Goal: Navigation & Orientation: Find specific page/section

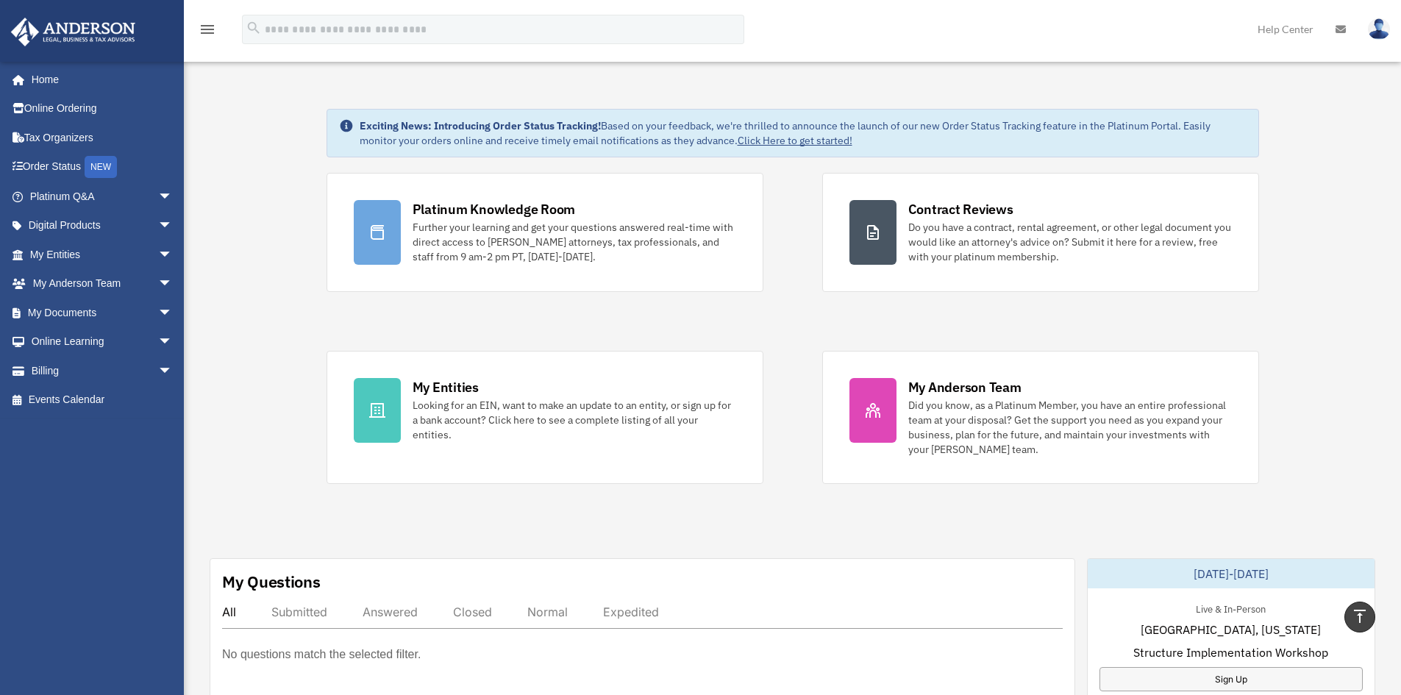
scroll to position [26, 0]
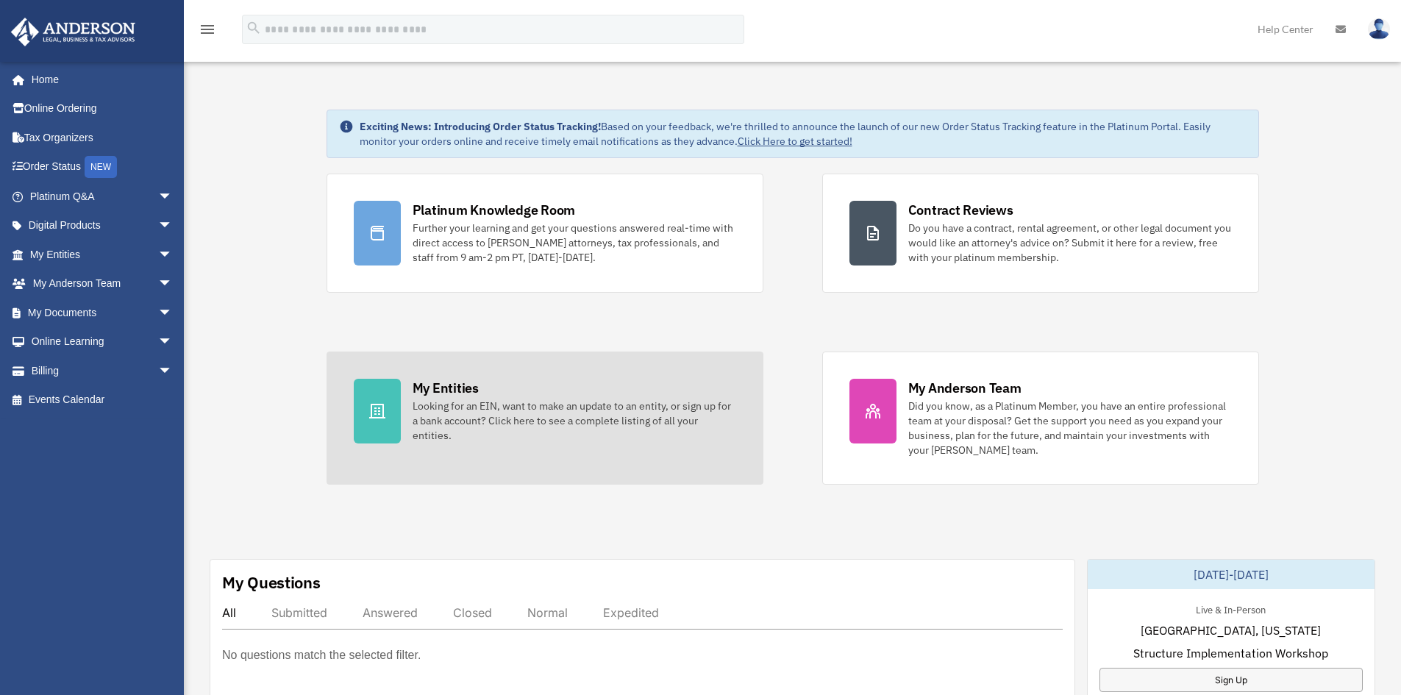
click at [456, 397] on div "My Entities Looking for an EIN, want to make an update to an entity, or sign up…" at bounding box center [575, 411] width 324 height 64
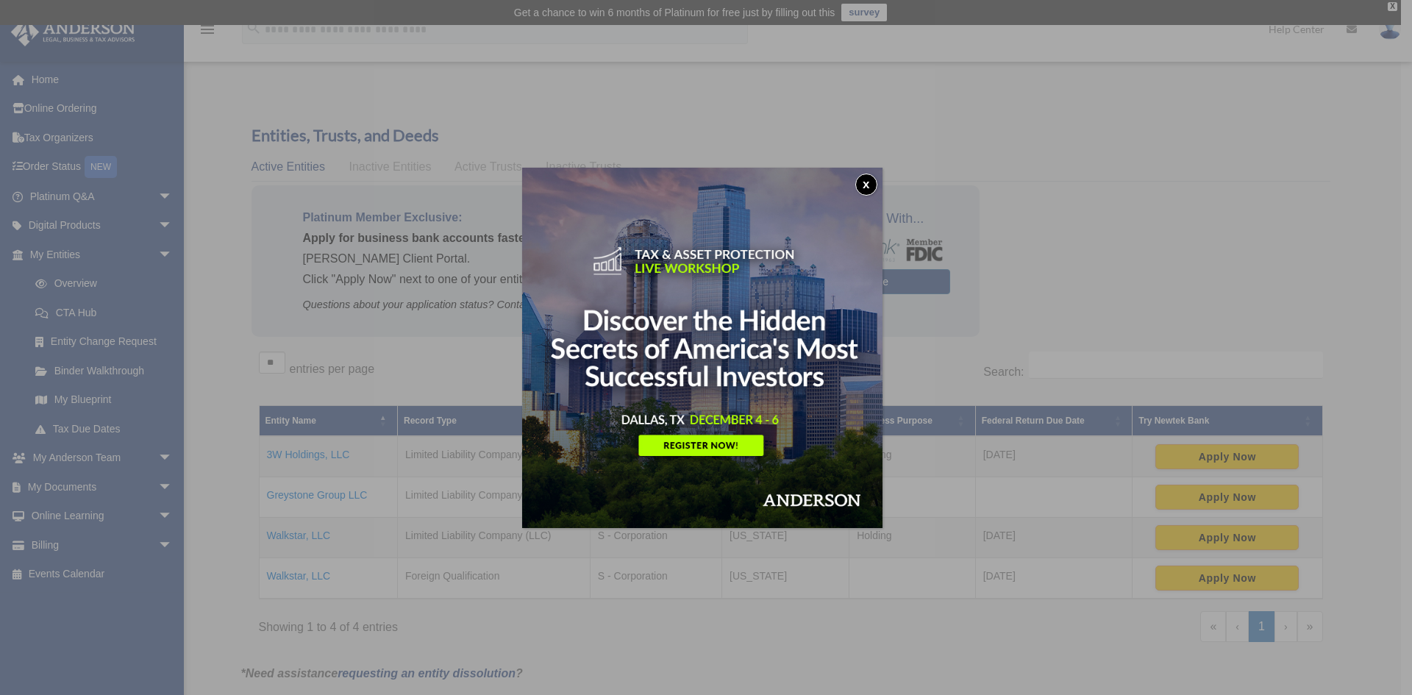
click at [869, 183] on button "x" at bounding box center [866, 185] width 22 height 22
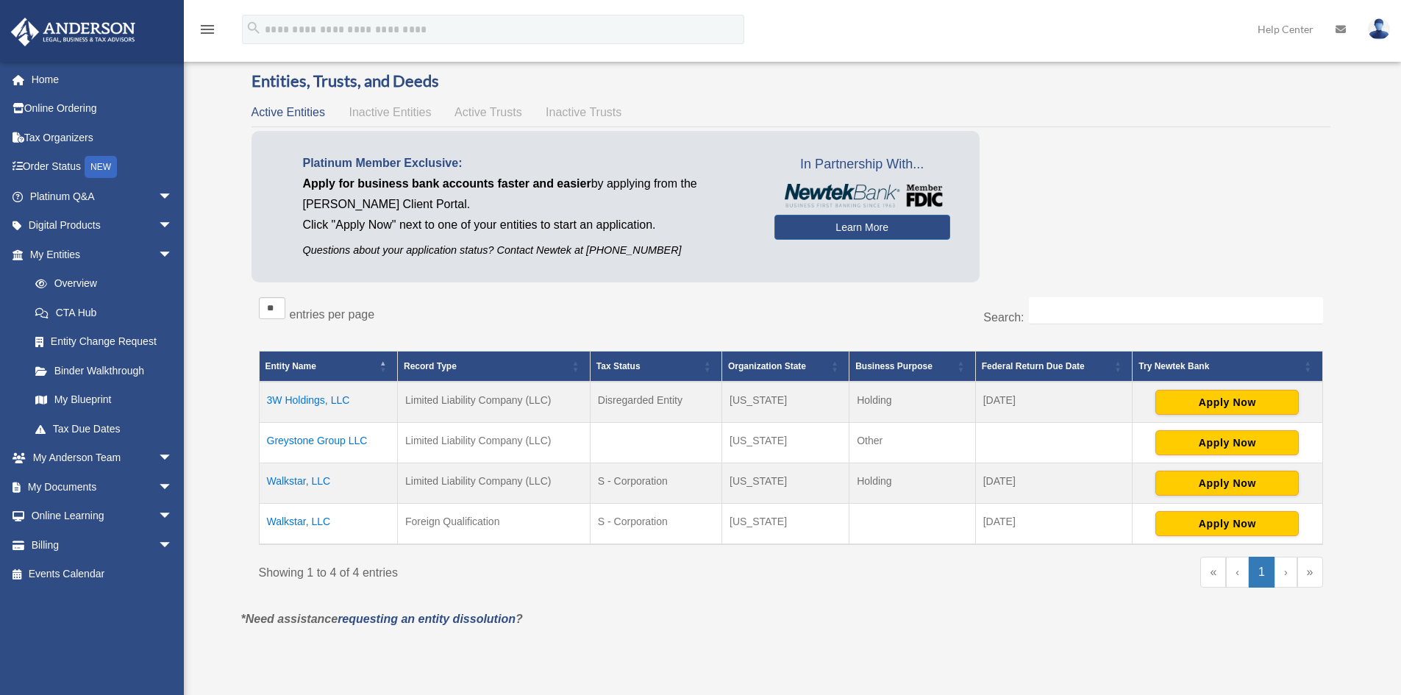
scroll to position [46, 0]
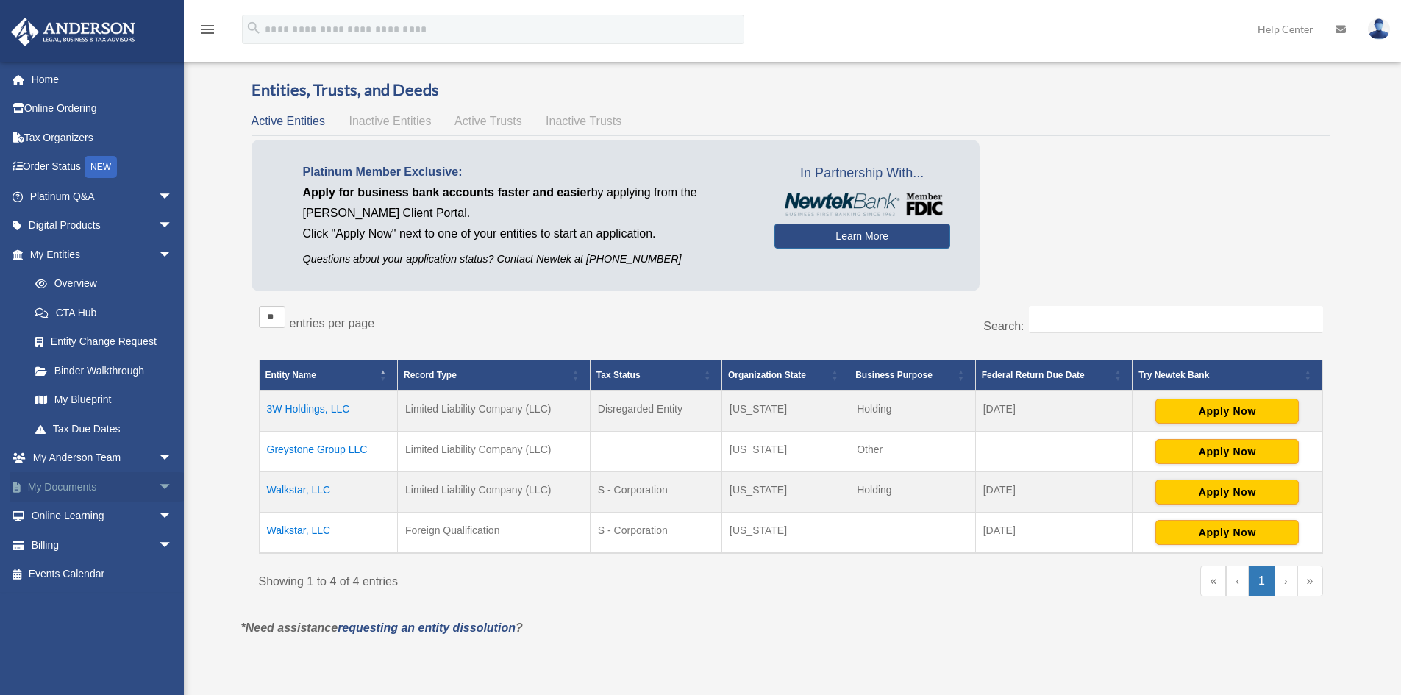
click at [139, 488] on link "My Documents arrow_drop_down" at bounding box center [102, 486] width 185 height 29
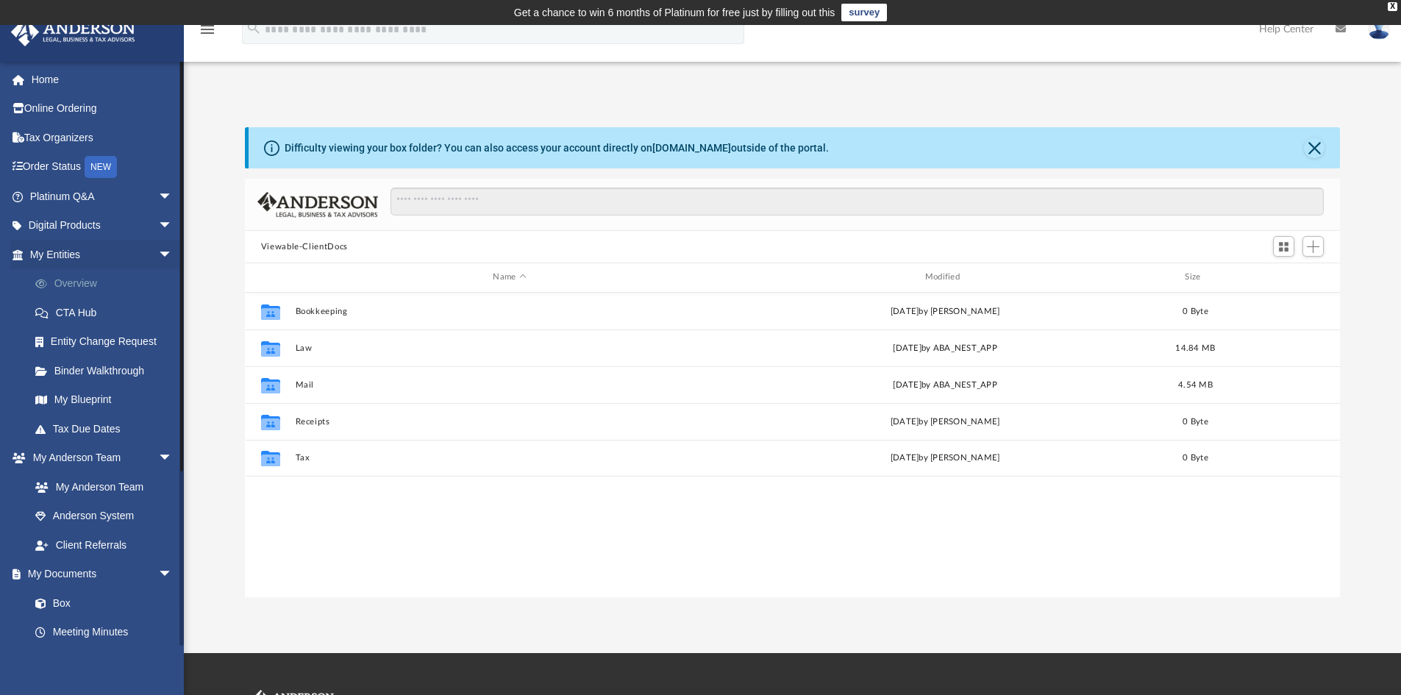
scroll to position [324, 1084]
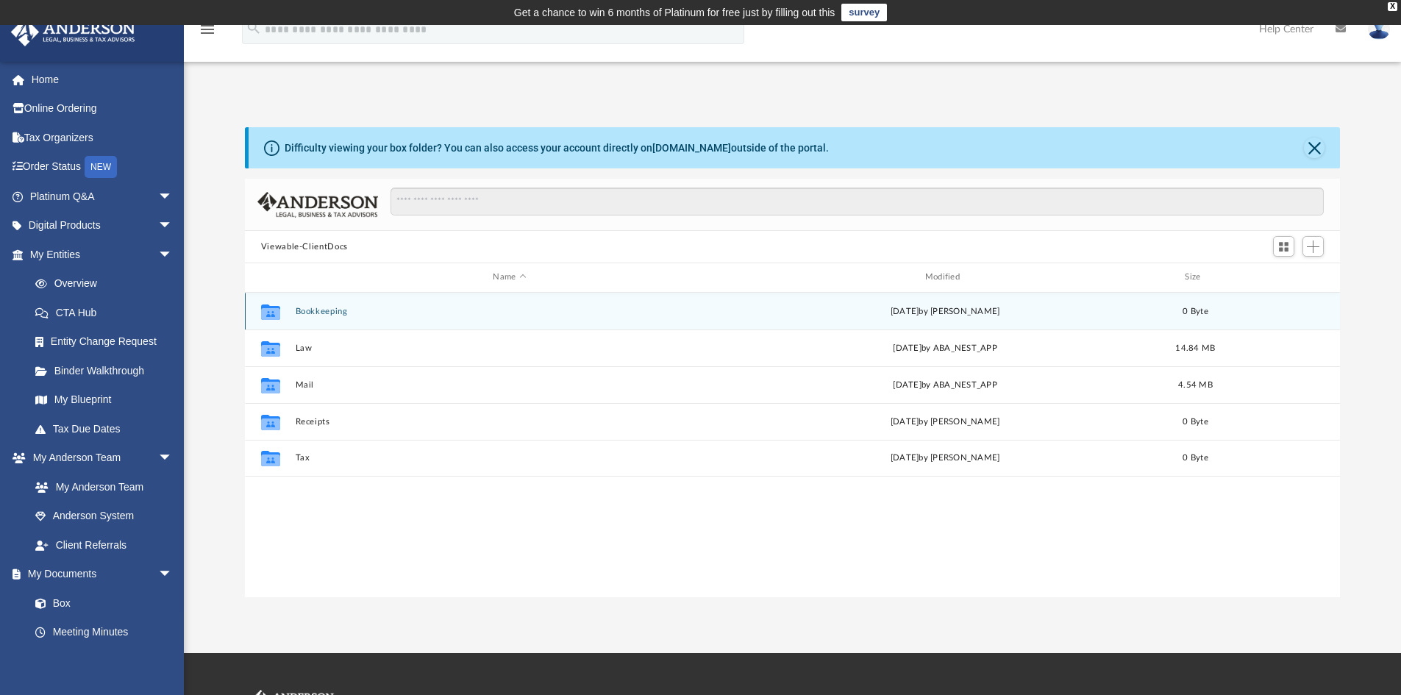
click at [295, 310] on button "Bookkeeping" at bounding box center [509, 312] width 429 height 10
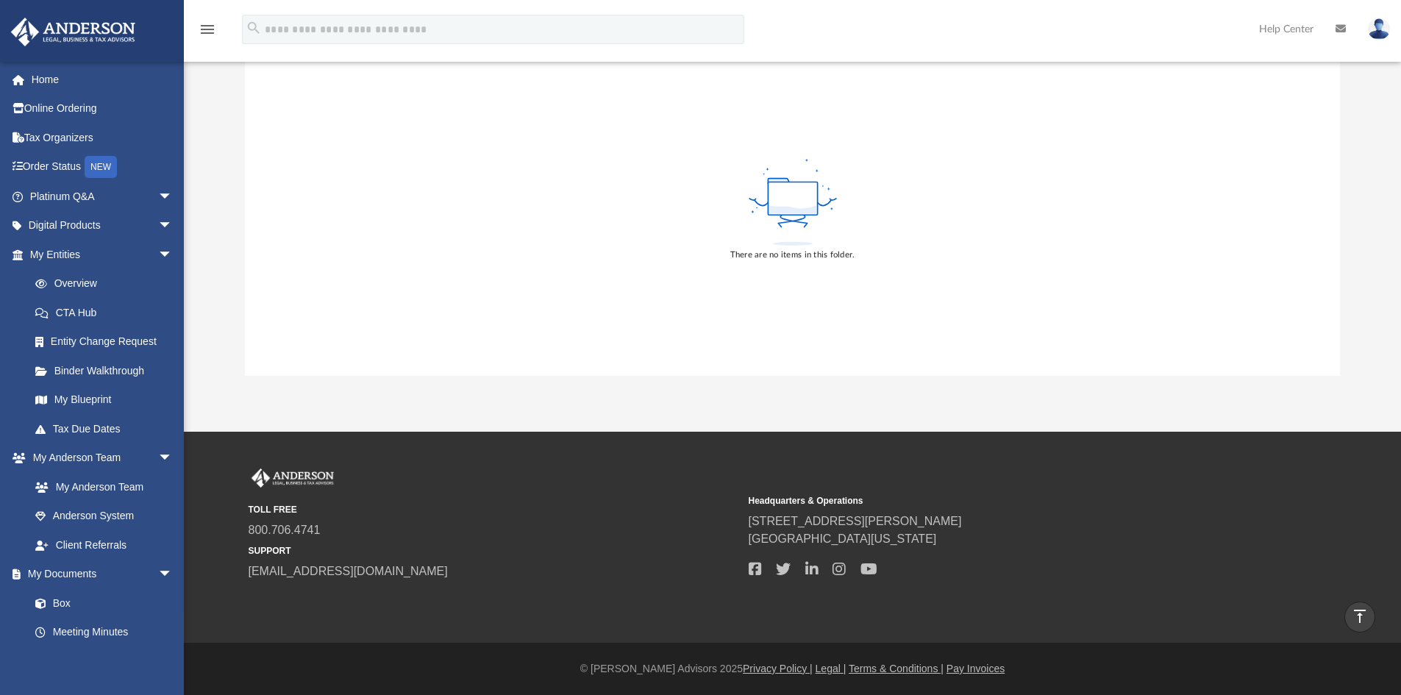
scroll to position [0, 0]
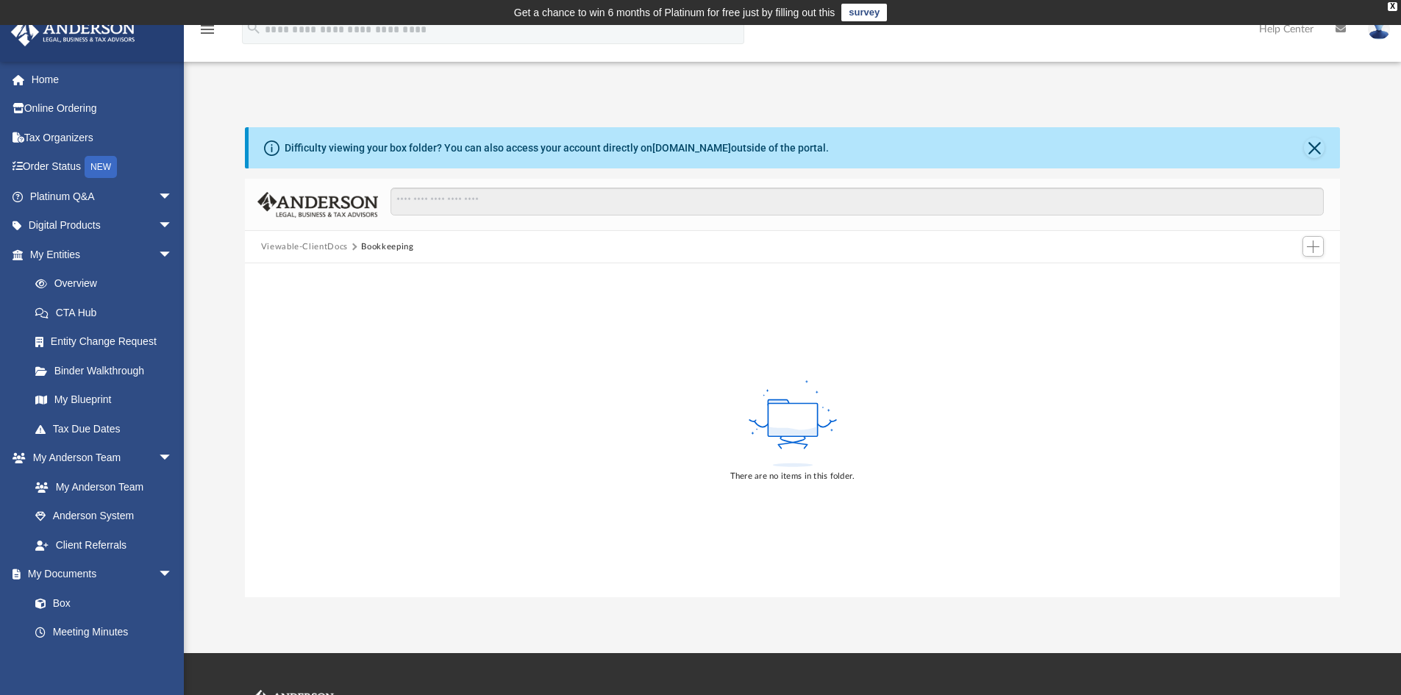
click at [388, 248] on button "Bookkeeping" at bounding box center [387, 246] width 52 height 13
click at [313, 249] on button "Viewable-ClientDocs" at bounding box center [304, 246] width 87 height 13
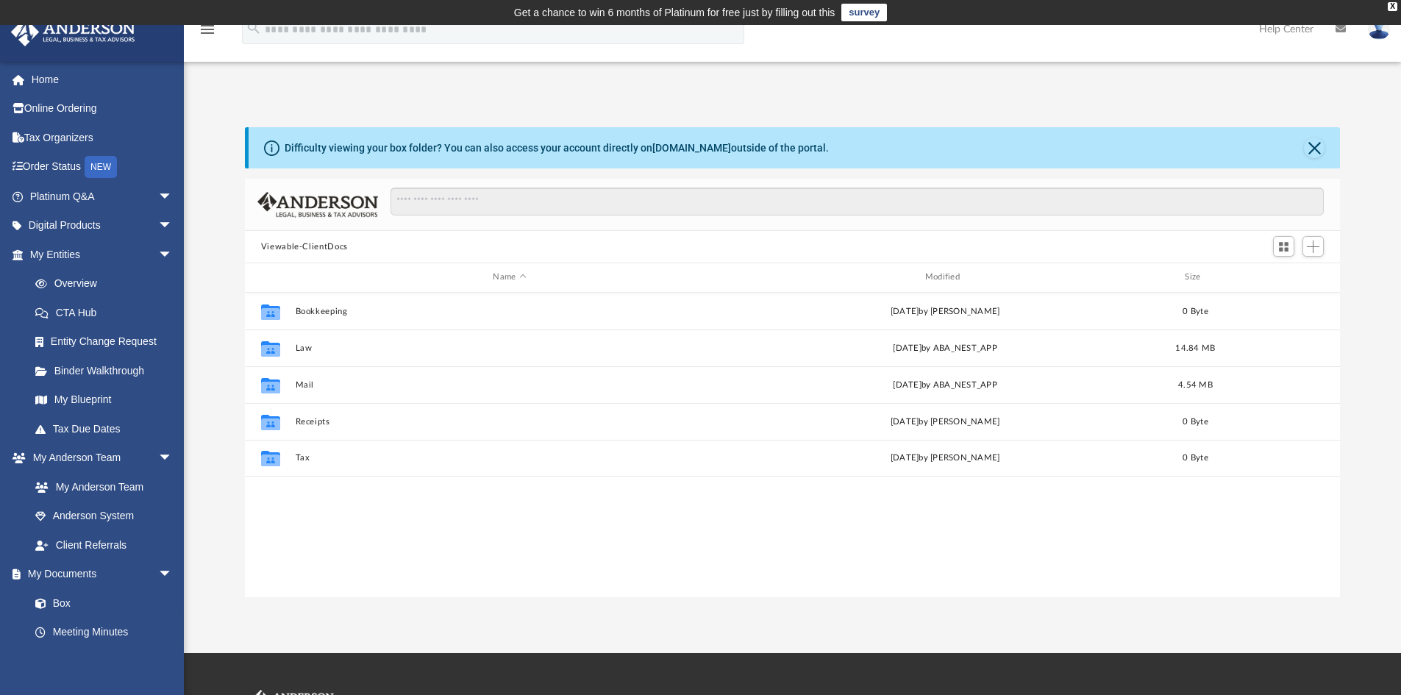
scroll to position [324, 1084]
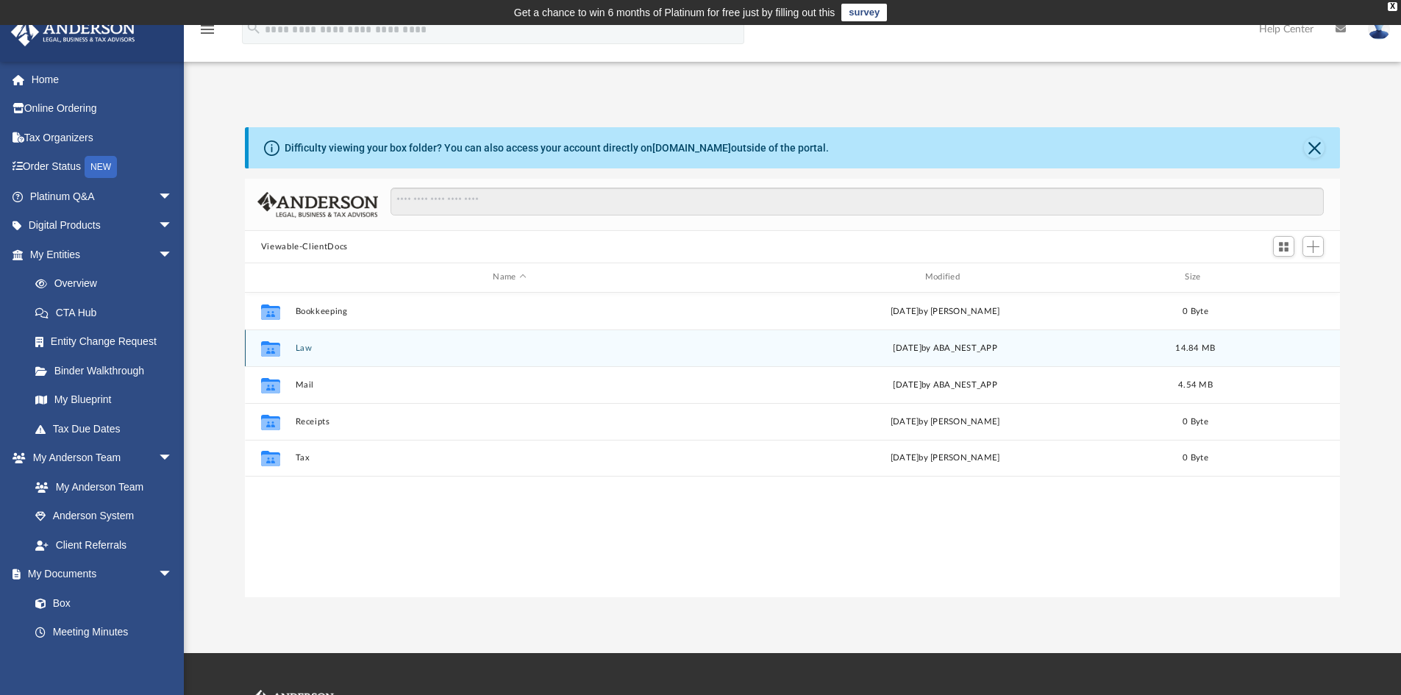
click at [301, 355] on div "Collaborated Folder Law Thu Sep 4 2025 by ABA_NEST_APP 14.84 MB" at bounding box center [793, 347] width 1096 height 37
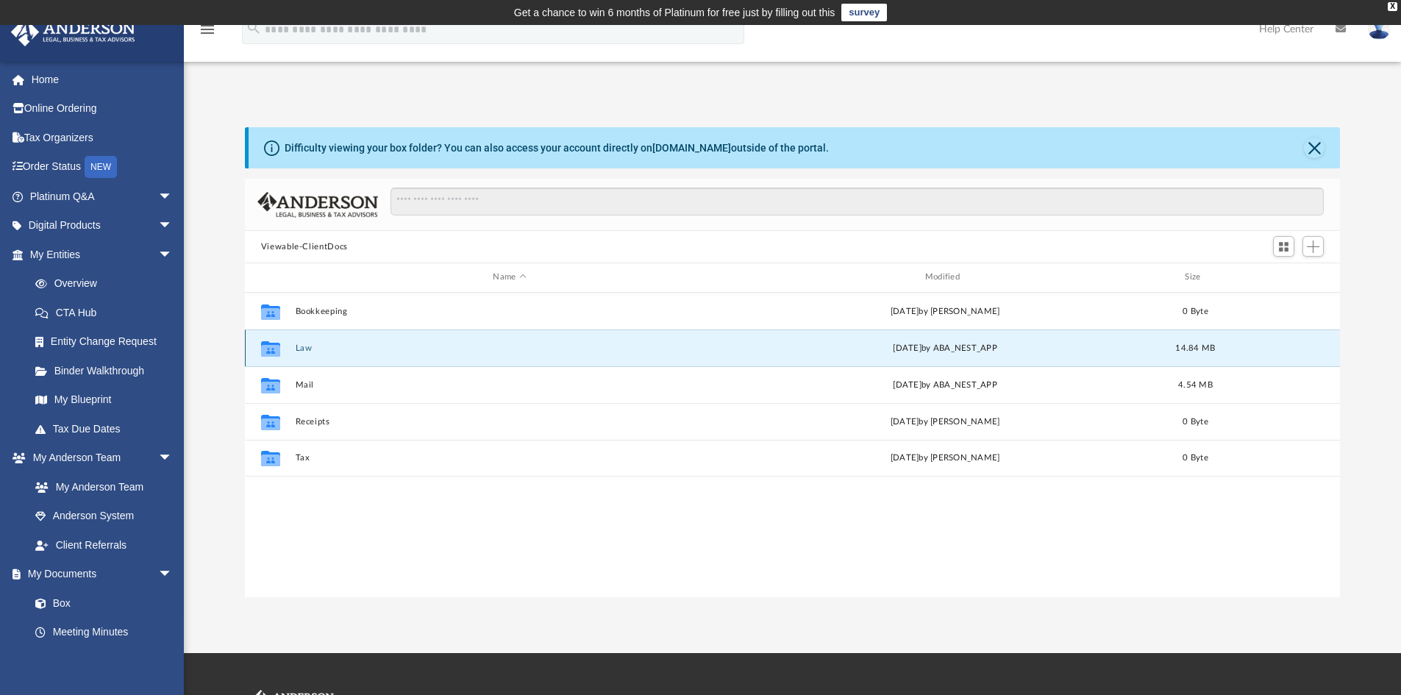
click at [302, 341] on div "Collaborated Folder Law Thu Sep 4 2025 by ABA_NEST_APP 14.84 MB" at bounding box center [793, 347] width 1096 height 37
click at [303, 344] on button "Law" at bounding box center [509, 348] width 429 height 10
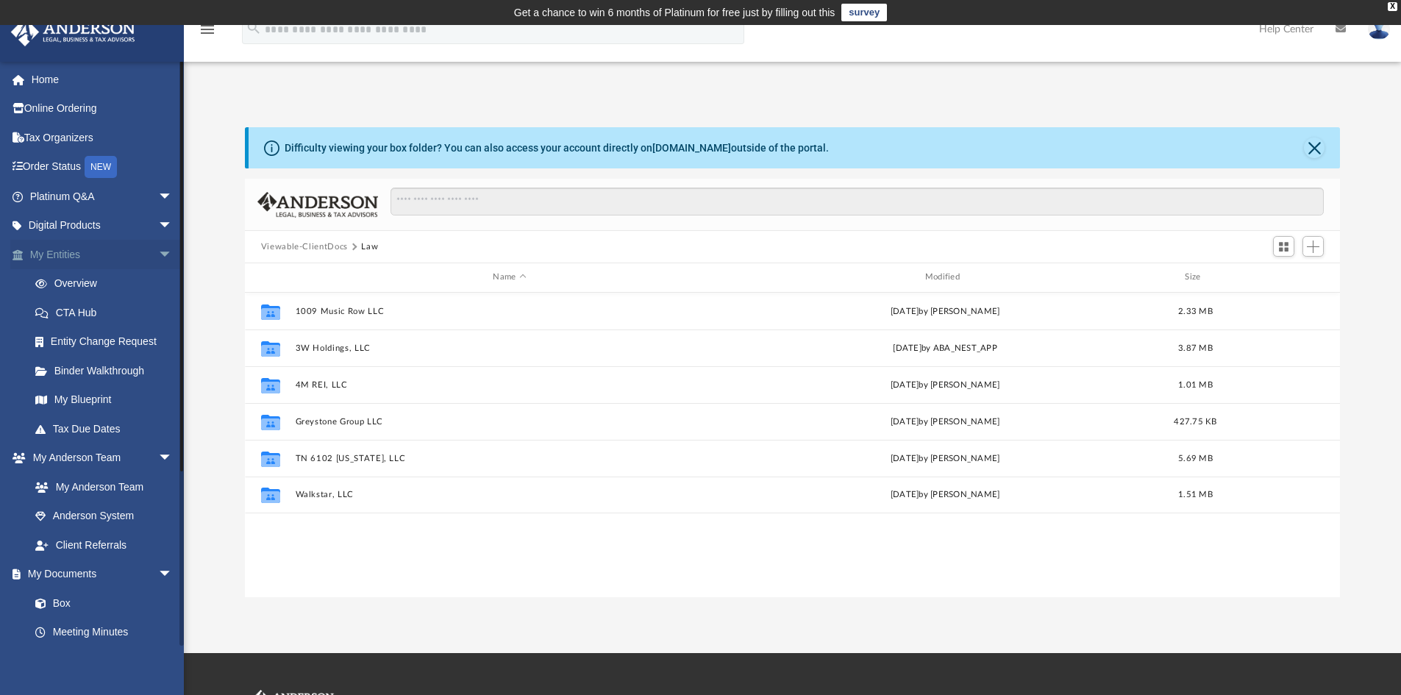
click at [95, 258] on link "My Entities arrow_drop_down" at bounding box center [102, 254] width 185 height 29
click at [158, 253] on span "arrow_drop_down" at bounding box center [172, 255] width 29 height 30
click at [158, 253] on span "arrow_drop_up" at bounding box center [172, 255] width 29 height 30
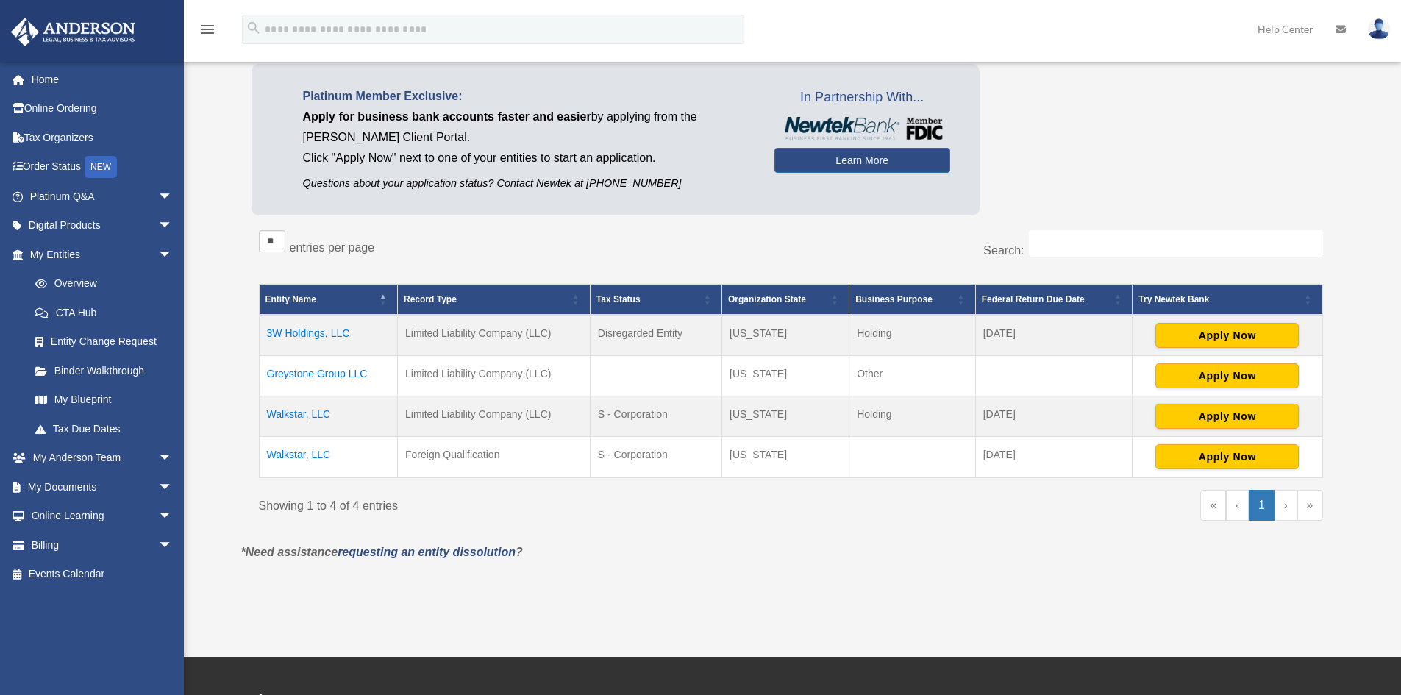
scroll to position [120, 0]
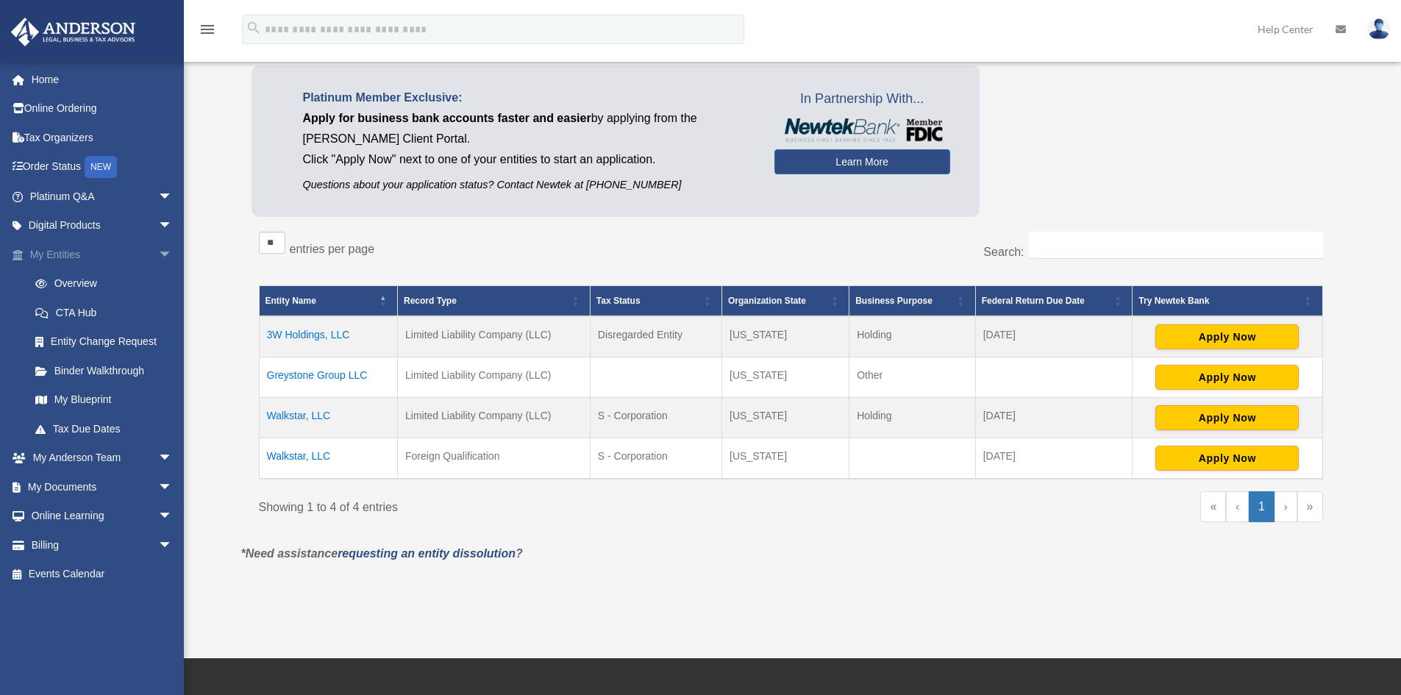
click at [120, 257] on link "My Entities arrow_drop_down" at bounding box center [102, 254] width 185 height 29
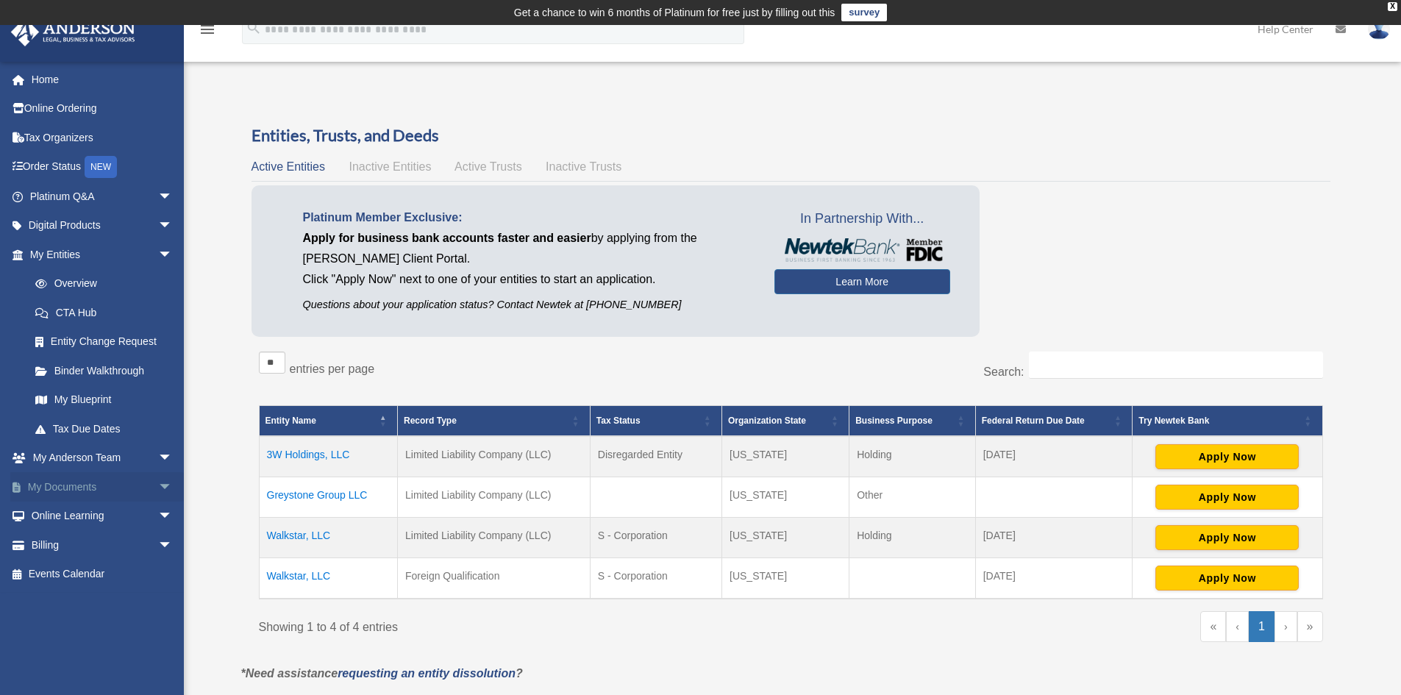
click at [77, 499] on link "My Documents arrow_drop_down" at bounding box center [102, 486] width 185 height 29
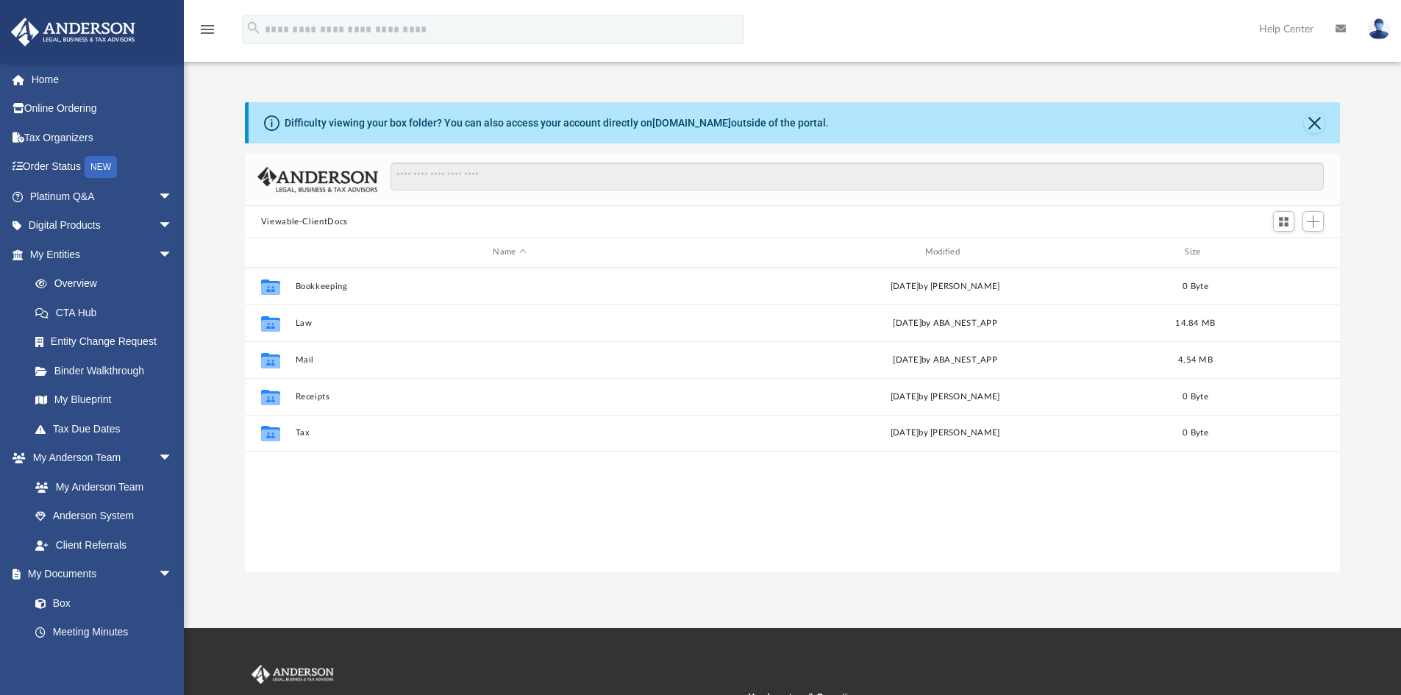
scroll to position [324, 1084]
